Goal: Task Accomplishment & Management: Use online tool/utility

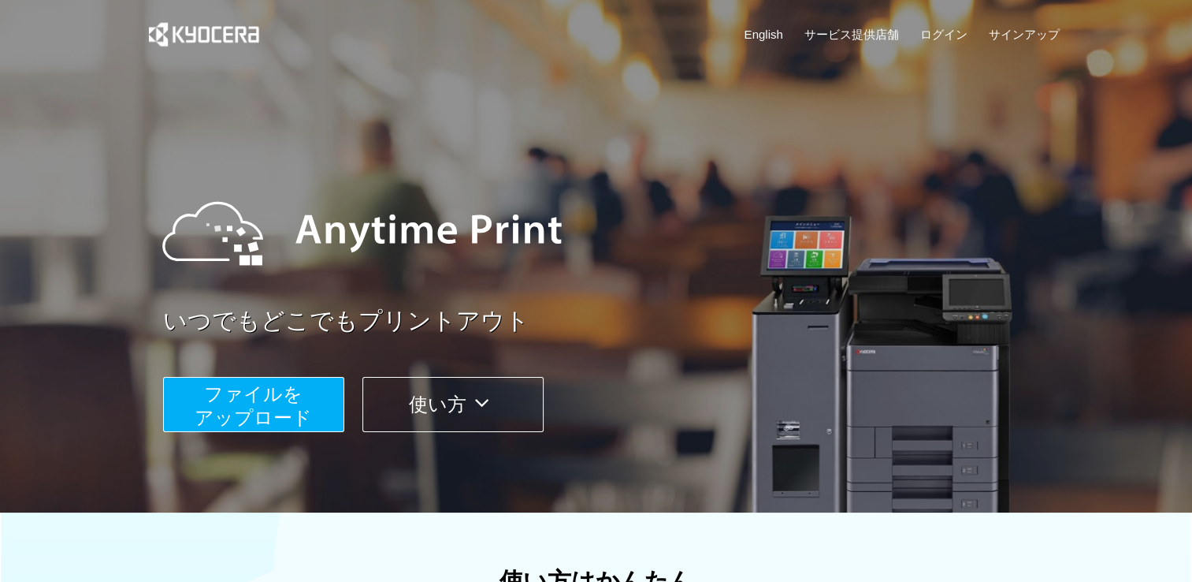
click at [243, 408] on span "ファイルを ​​アップロード" at bounding box center [253, 405] width 117 height 45
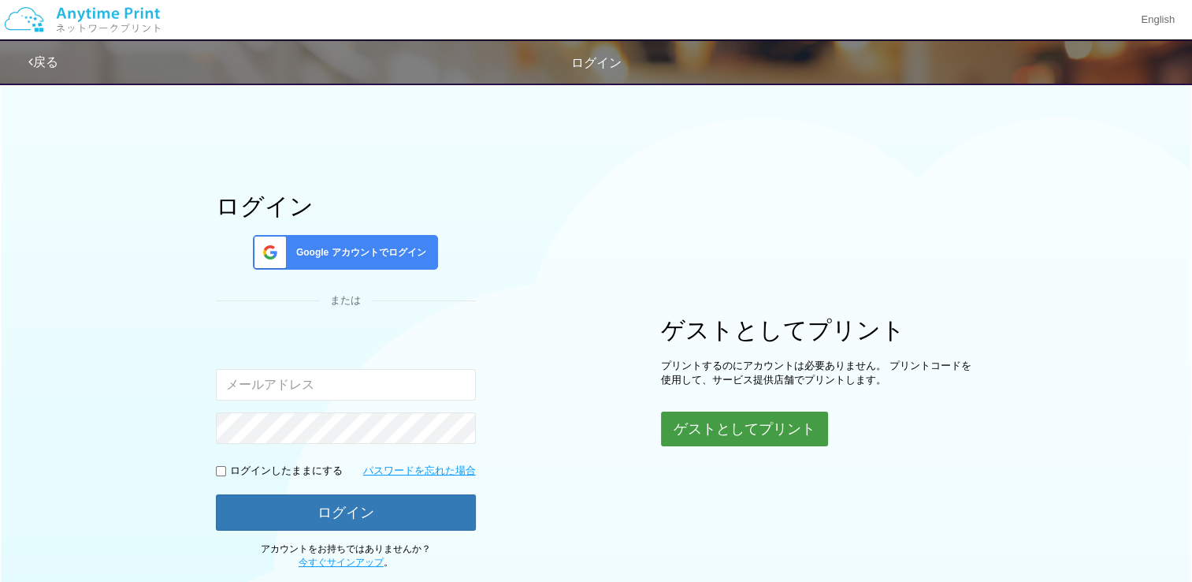
click at [730, 428] on button "ゲストとしてプリント" at bounding box center [744, 428] width 167 height 35
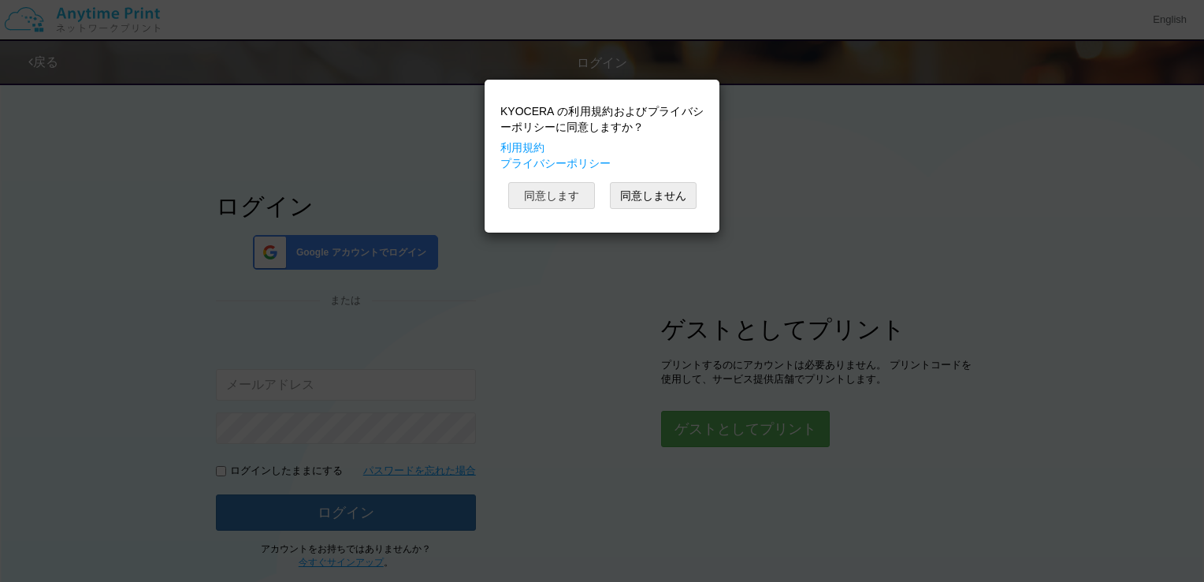
click at [552, 197] on button "同意します" at bounding box center [551, 195] width 87 height 27
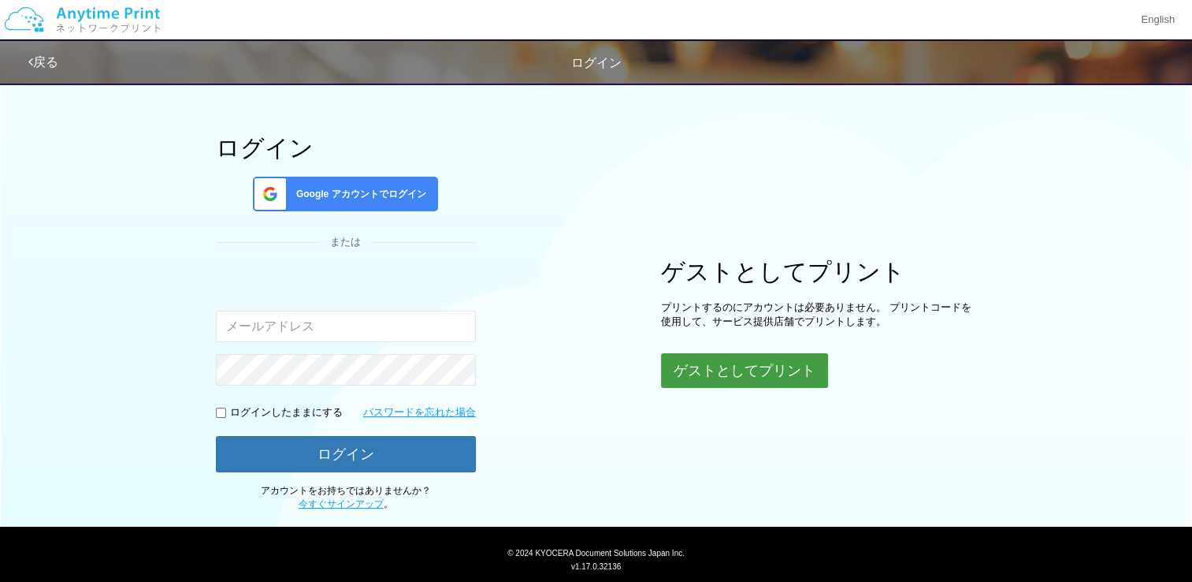
scroll to position [99, 0]
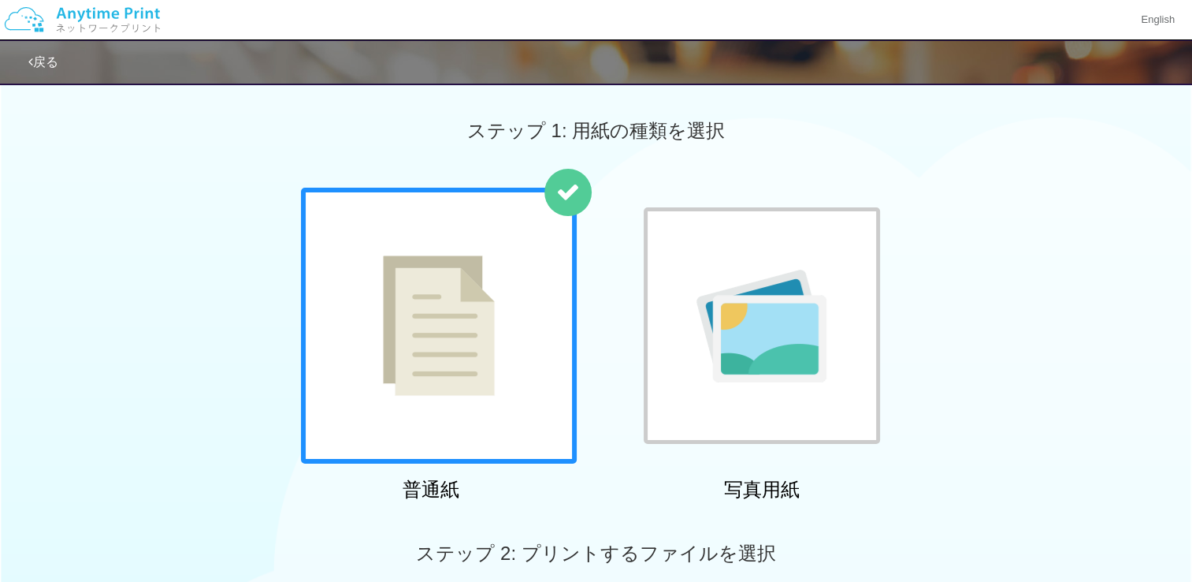
click at [511, 380] on div at bounding box center [439, 326] width 276 height 276
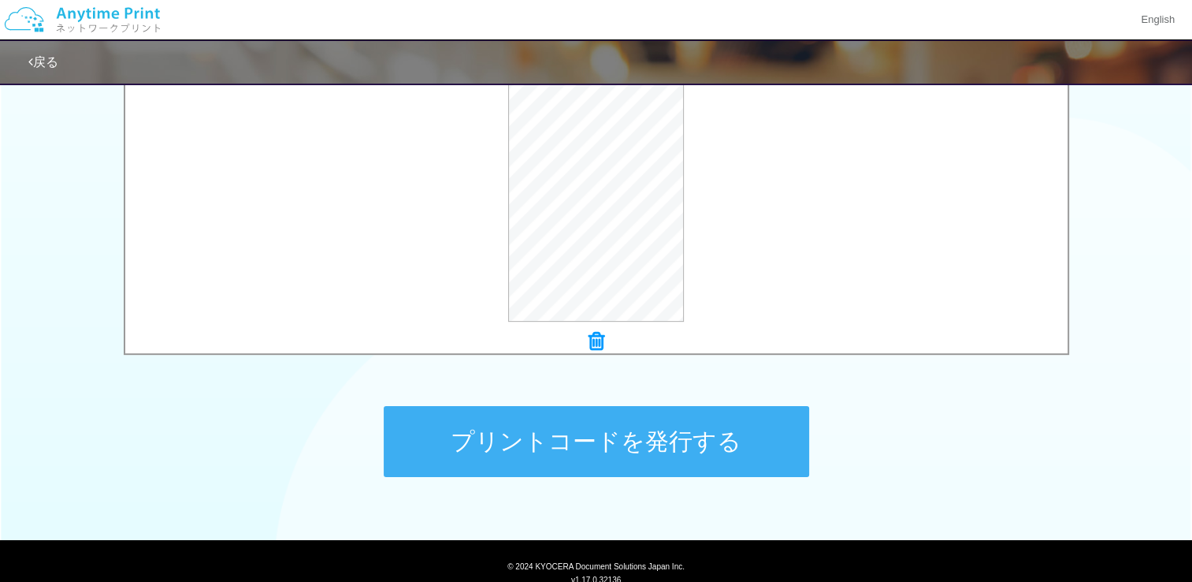
scroll to position [616, 0]
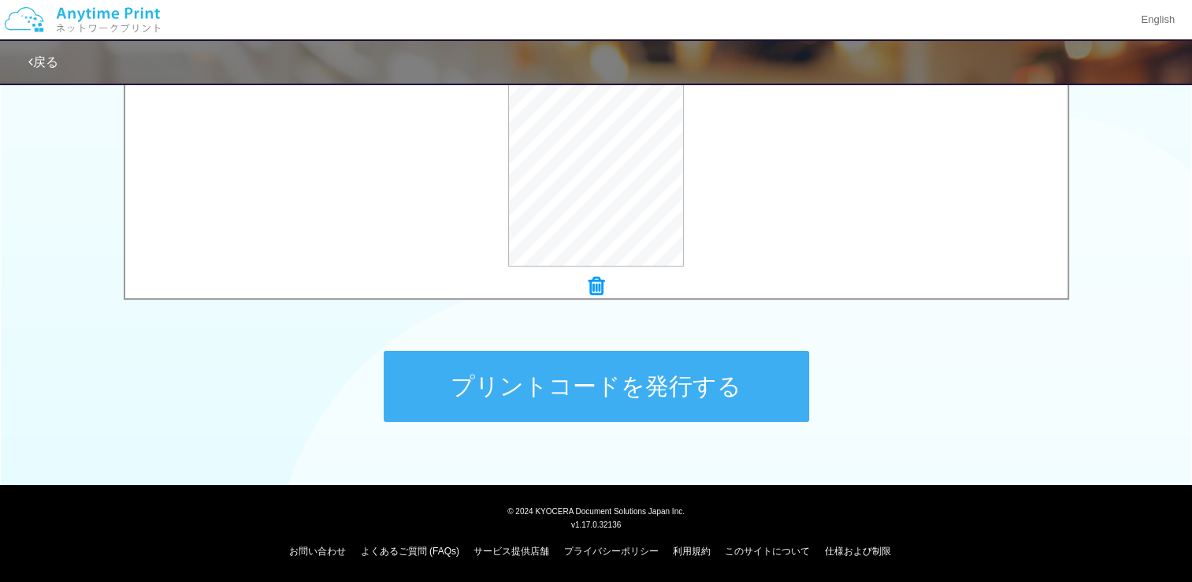
click at [648, 383] on button "プリントコードを発行する" at bounding box center [597, 386] width 426 height 71
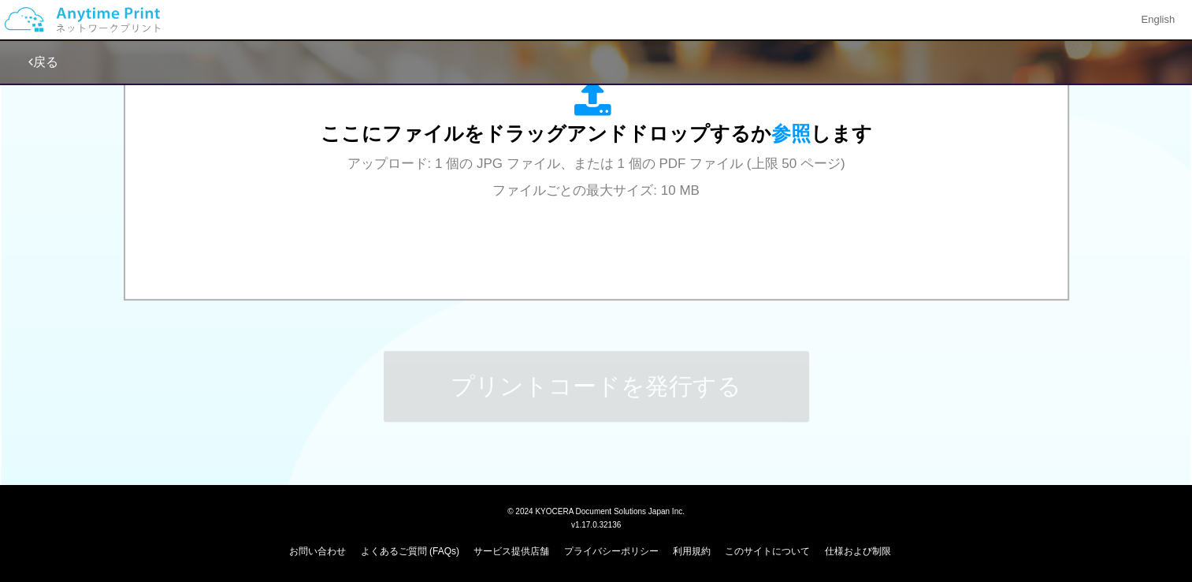
scroll to position [0, 0]
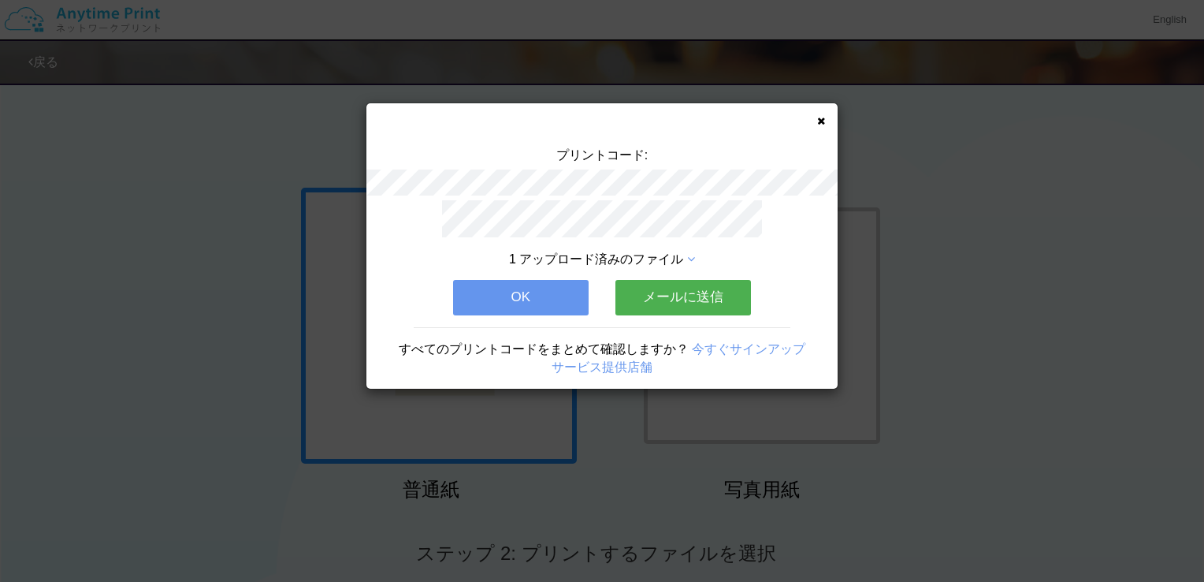
click at [706, 292] on button "メールに送信" at bounding box center [683, 297] width 136 height 35
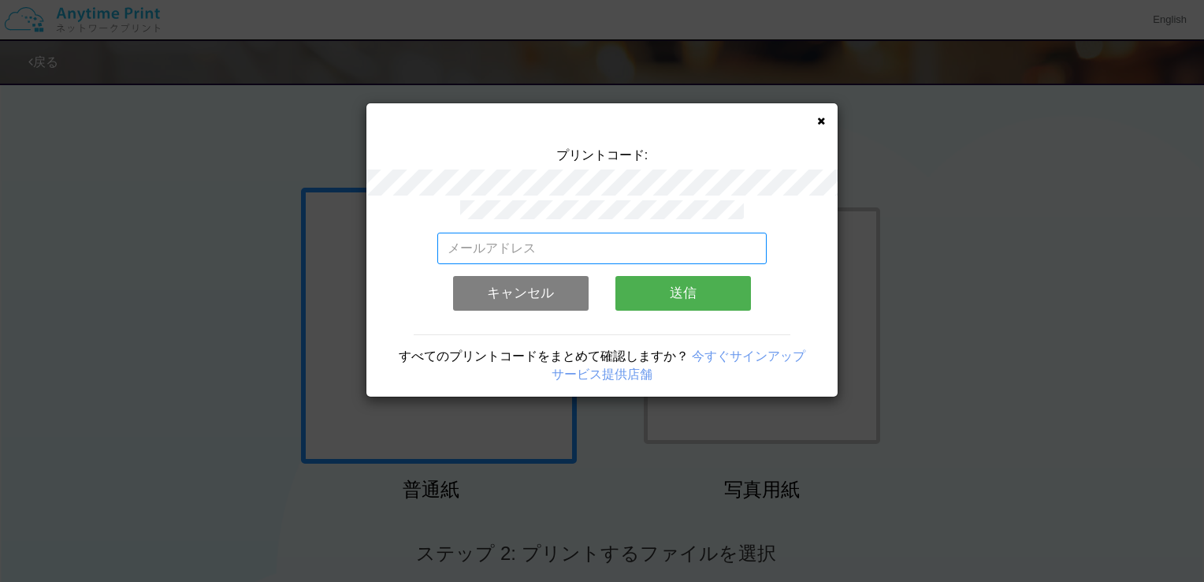
click at [558, 243] on input "email" at bounding box center [602, 248] width 330 height 32
type input "[PERSON_NAME][EMAIL_ADDRESS][DOMAIN_NAME]"
click at [665, 290] on button "送信" at bounding box center [683, 293] width 136 height 35
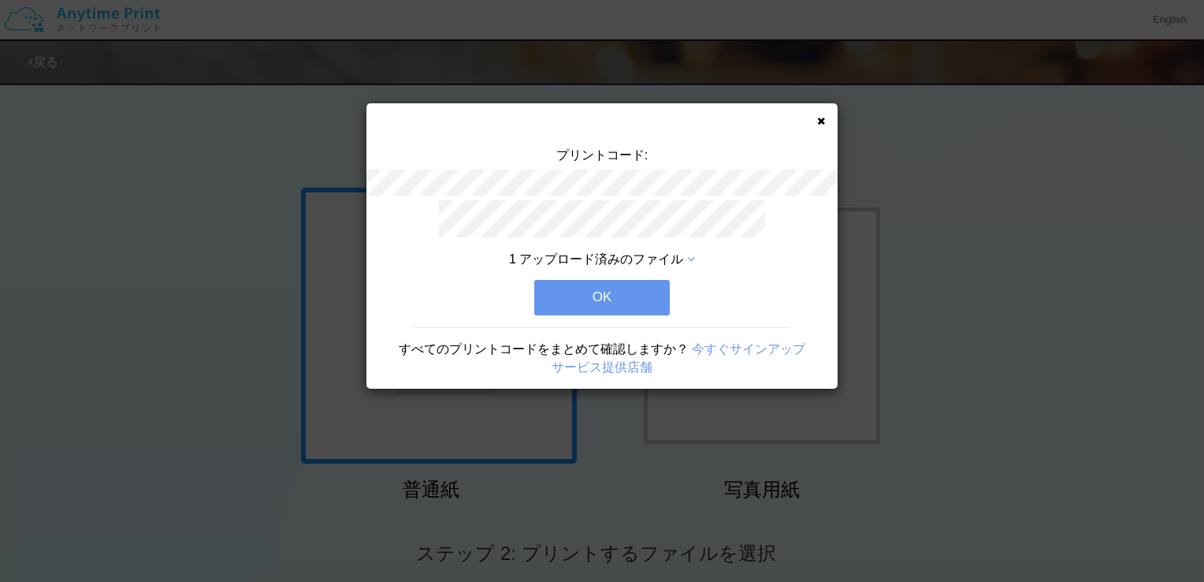
click at [608, 288] on button "OK" at bounding box center [602, 297] width 136 height 35
